Goal: Find specific page/section: Find specific page/section

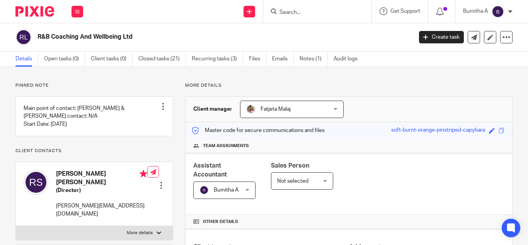
click at [294, 14] on input "Search" at bounding box center [314, 12] width 70 height 7
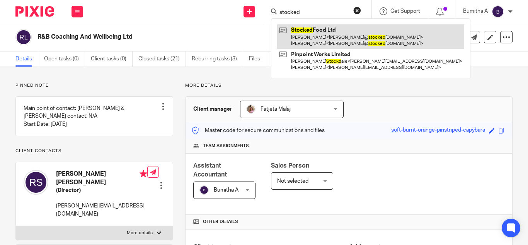
type input "stocked"
click at [311, 29] on link at bounding box center [370, 36] width 187 height 24
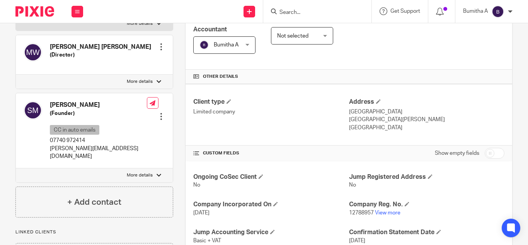
scroll to position [151, 0]
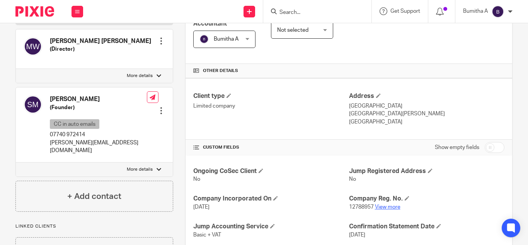
click at [378, 205] on link "View more" at bounding box center [388, 206] width 26 height 5
